Goal: Task Accomplishment & Management: Complete application form

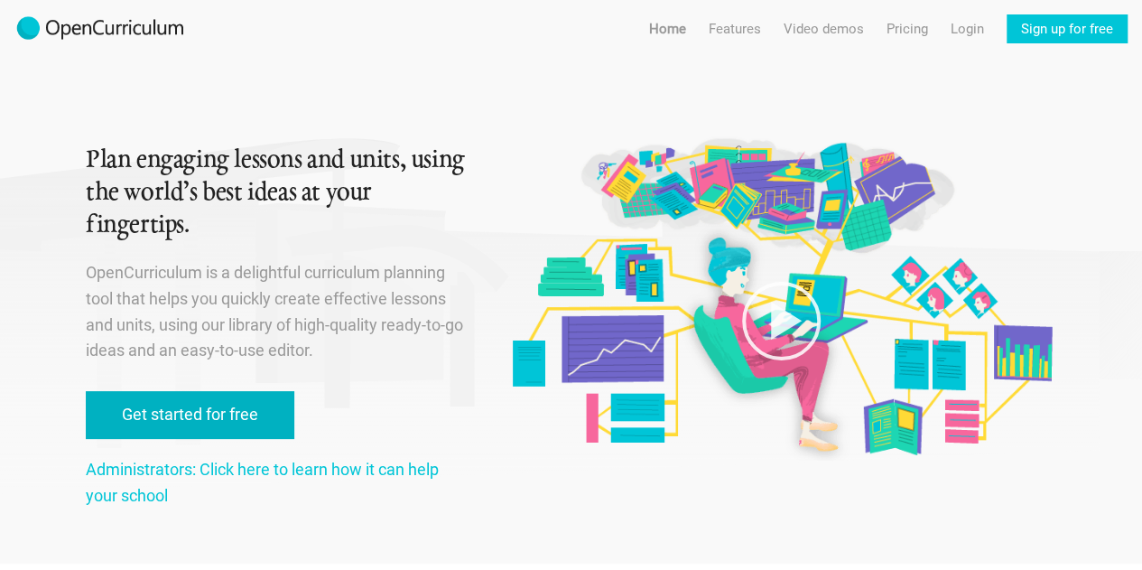
click at [213, 414] on link "Get started for free" at bounding box center [190, 415] width 209 height 48
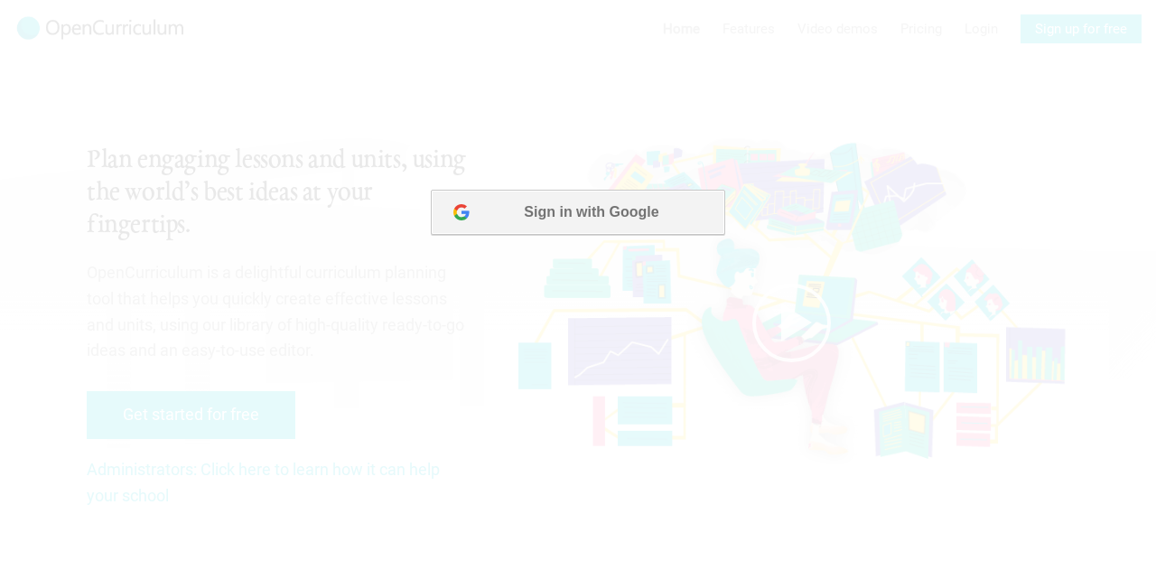
click at [562, 211] on button "Sign in with Google" at bounding box center [577, 212] width 293 height 45
click at [811, 247] on div at bounding box center [578, 285] width 1156 height 570
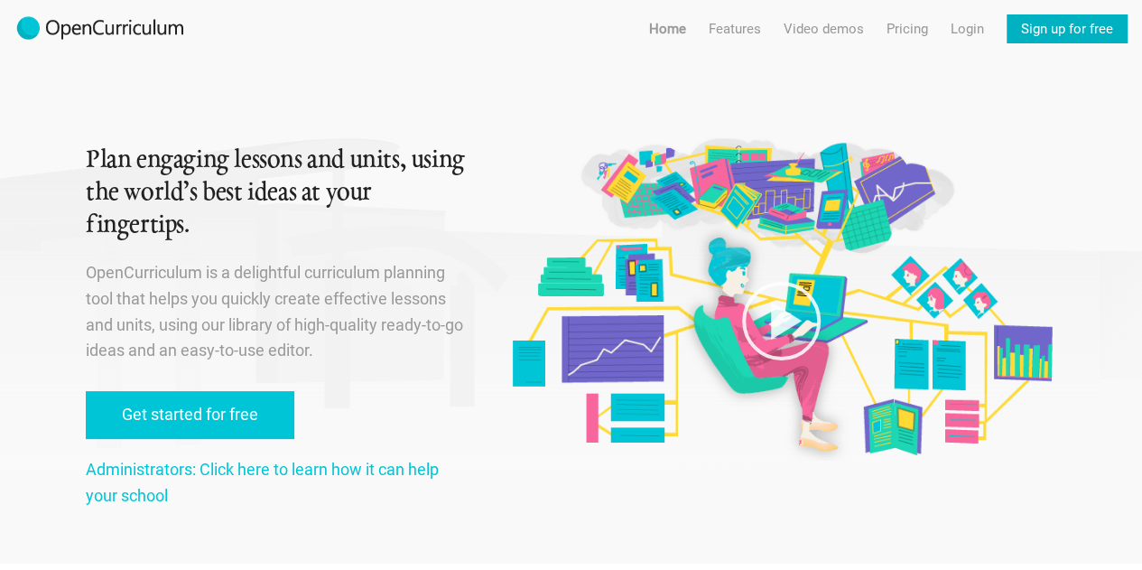
click at [1061, 33] on link "Sign up for free" at bounding box center [1067, 28] width 121 height 29
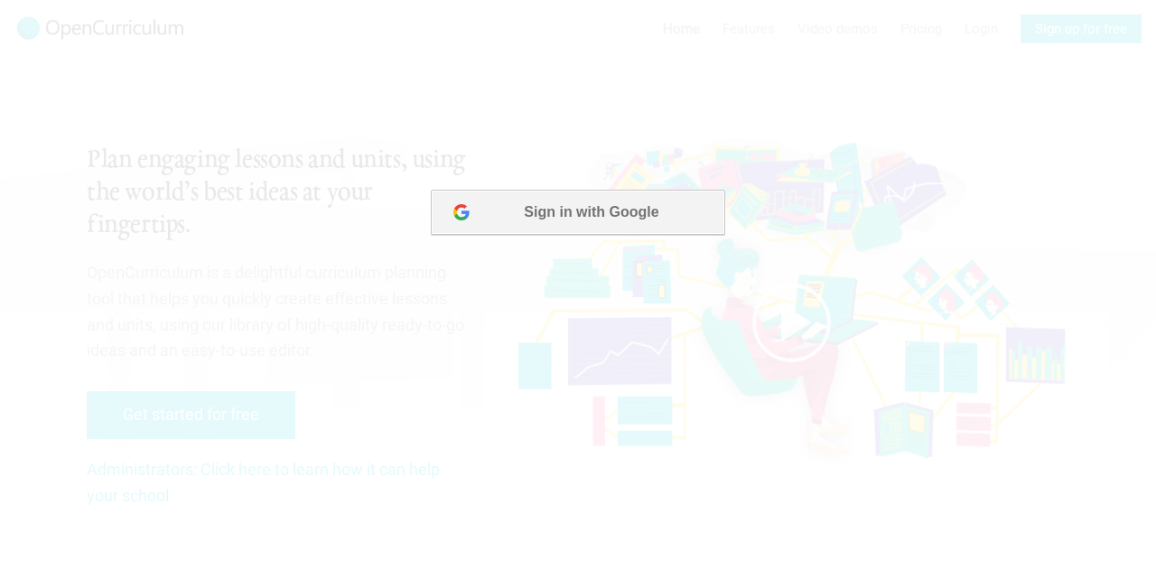
click at [630, 214] on button "Sign in with Google" at bounding box center [577, 212] width 293 height 45
click at [628, 85] on div at bounding box center [578, 285] width 1156 height 570
